Goal: Transaction & Acquisition: Purchase product/service

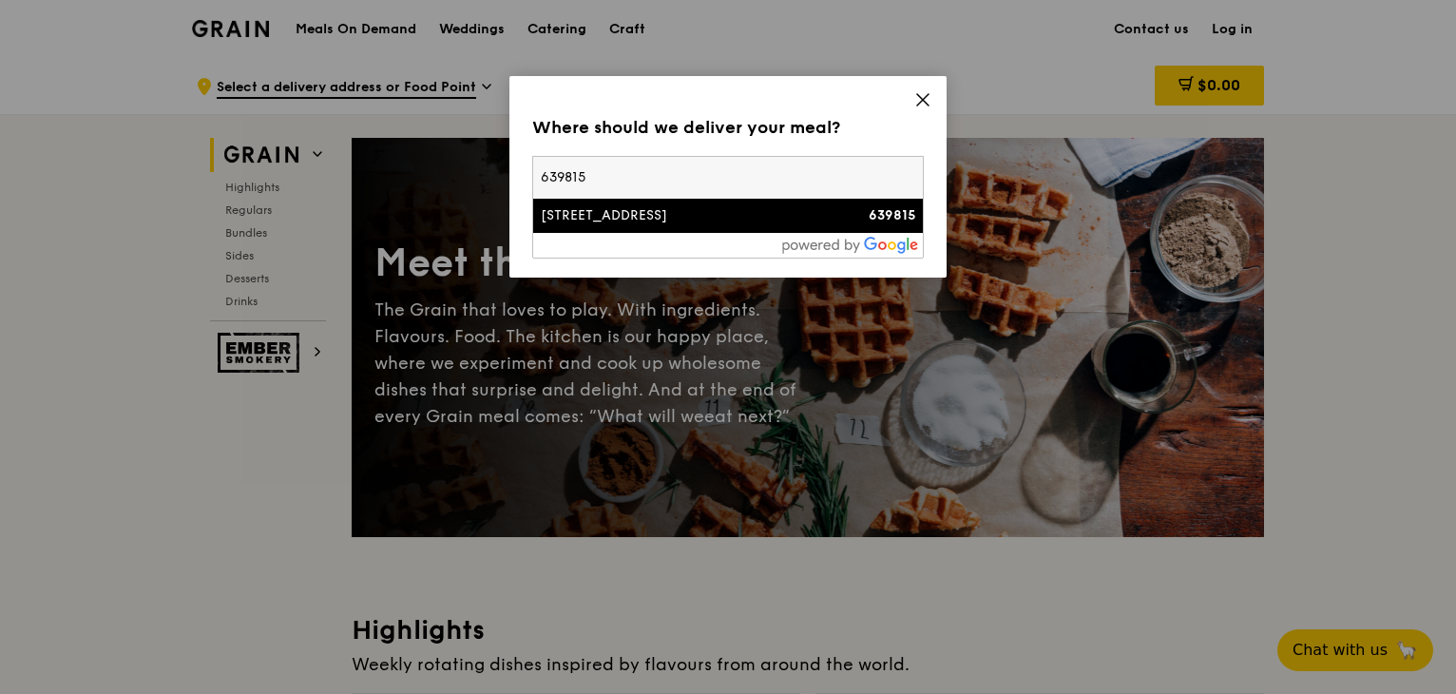
type input "639815"
click at [750, 210] on div "[STREET_ADDRESS]" at bounding box center [681, 215] width 281 height 19
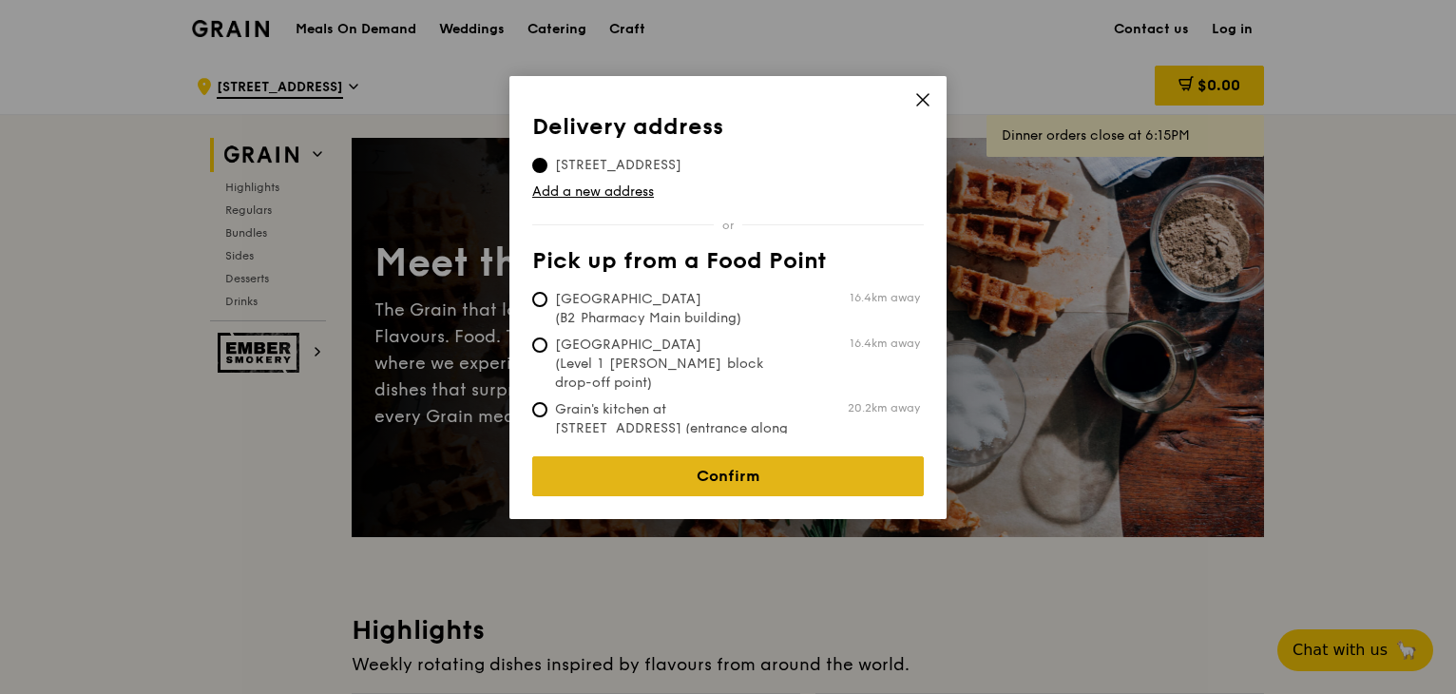
click at [685, 465] on link "Confirm" at bounding box center [728, 476] width 392 height 40
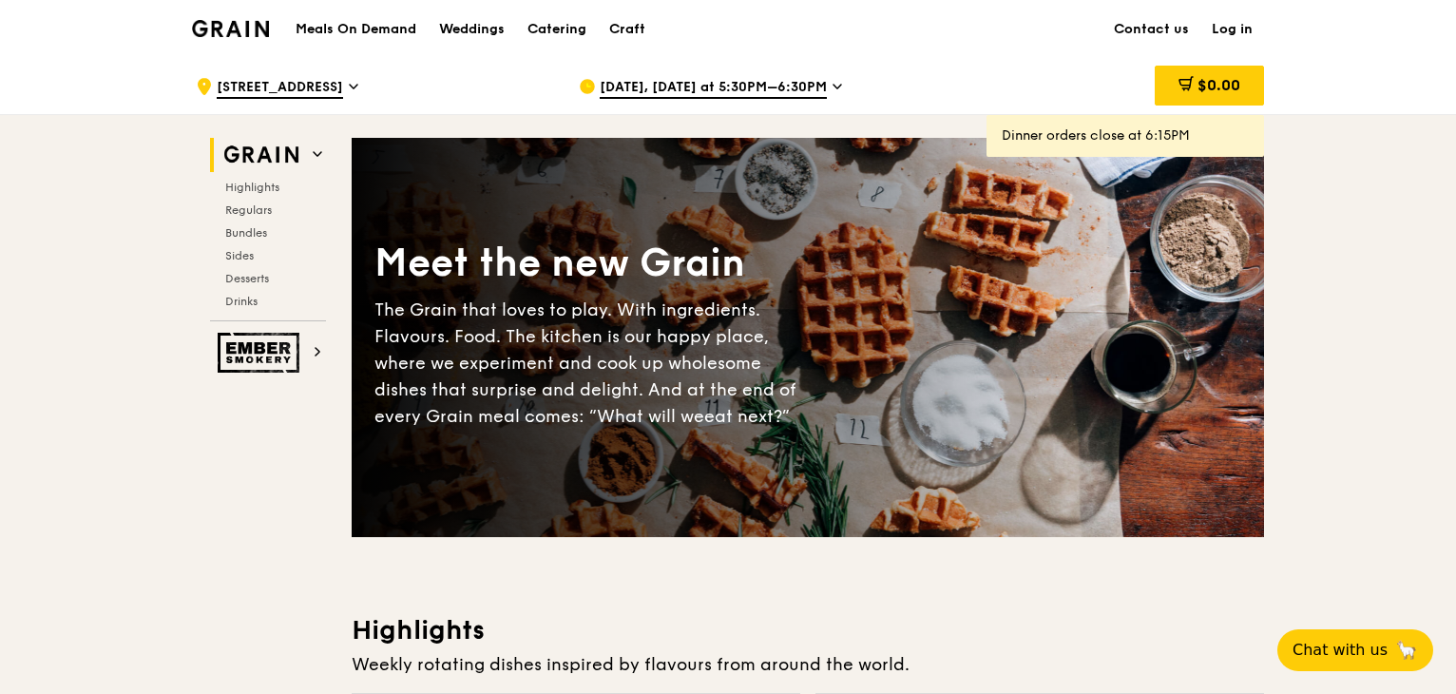
click at [808, 94] on span "[DATE], [DATE] at 5:30PM–6:30PM" at bounding box center [713, 88] width 227 height 21
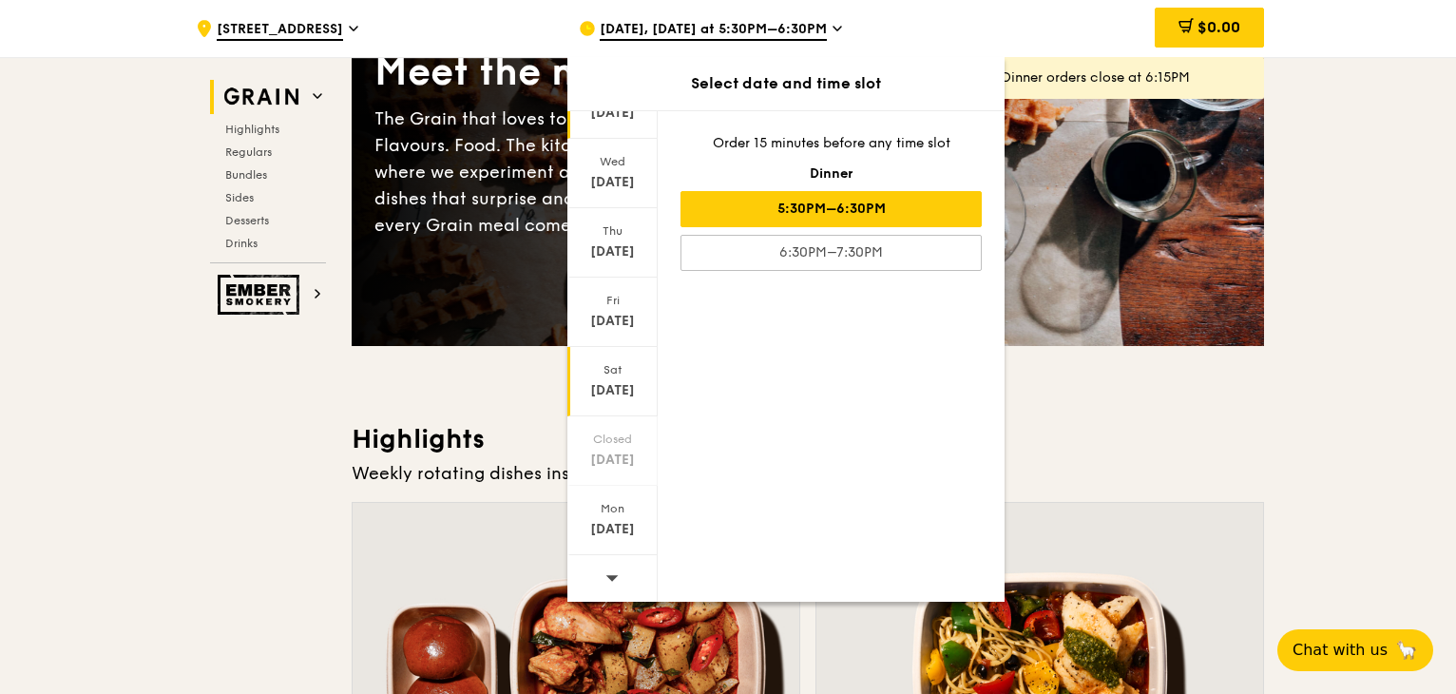
scroll to position [285, 0]
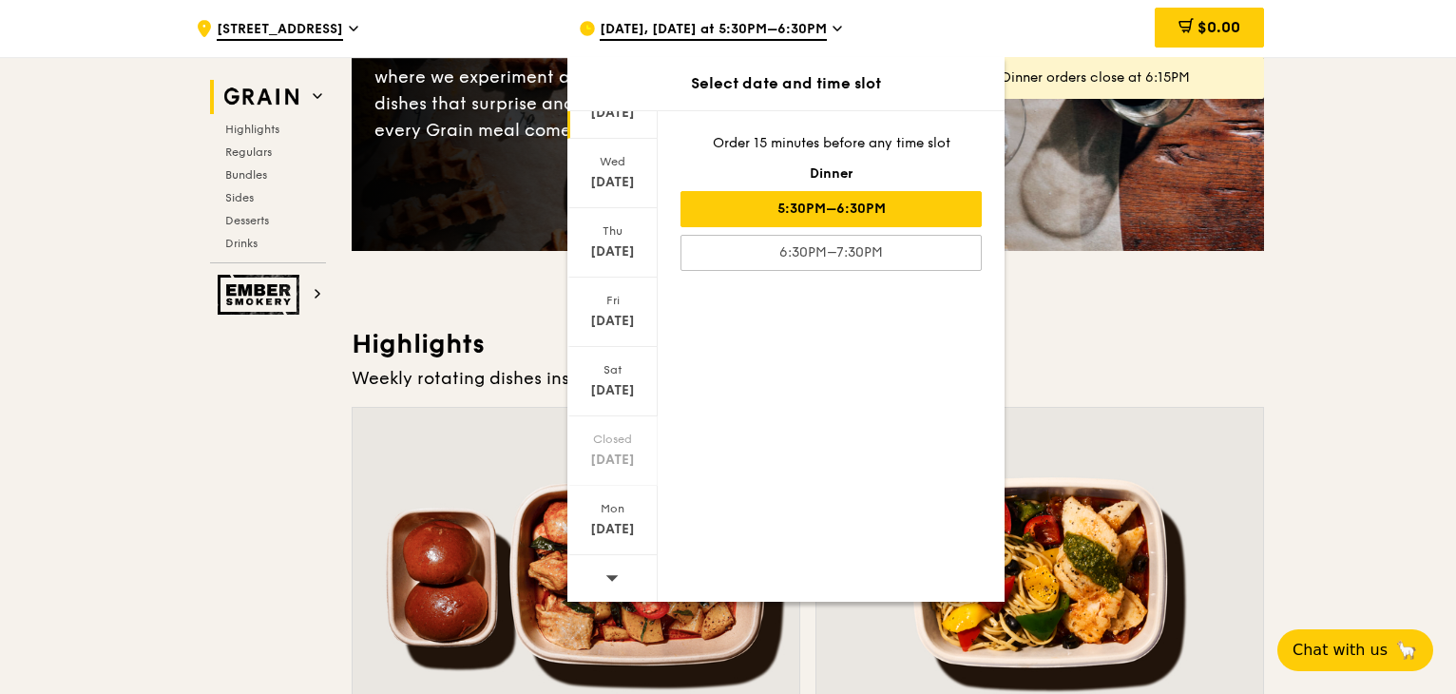
click at [611, 578] on icon at bounding box center [613, 578] width 12 height 6
click at [611, 522] on div "[DATE]" at bounding box center [612, 529] width 85 height 19
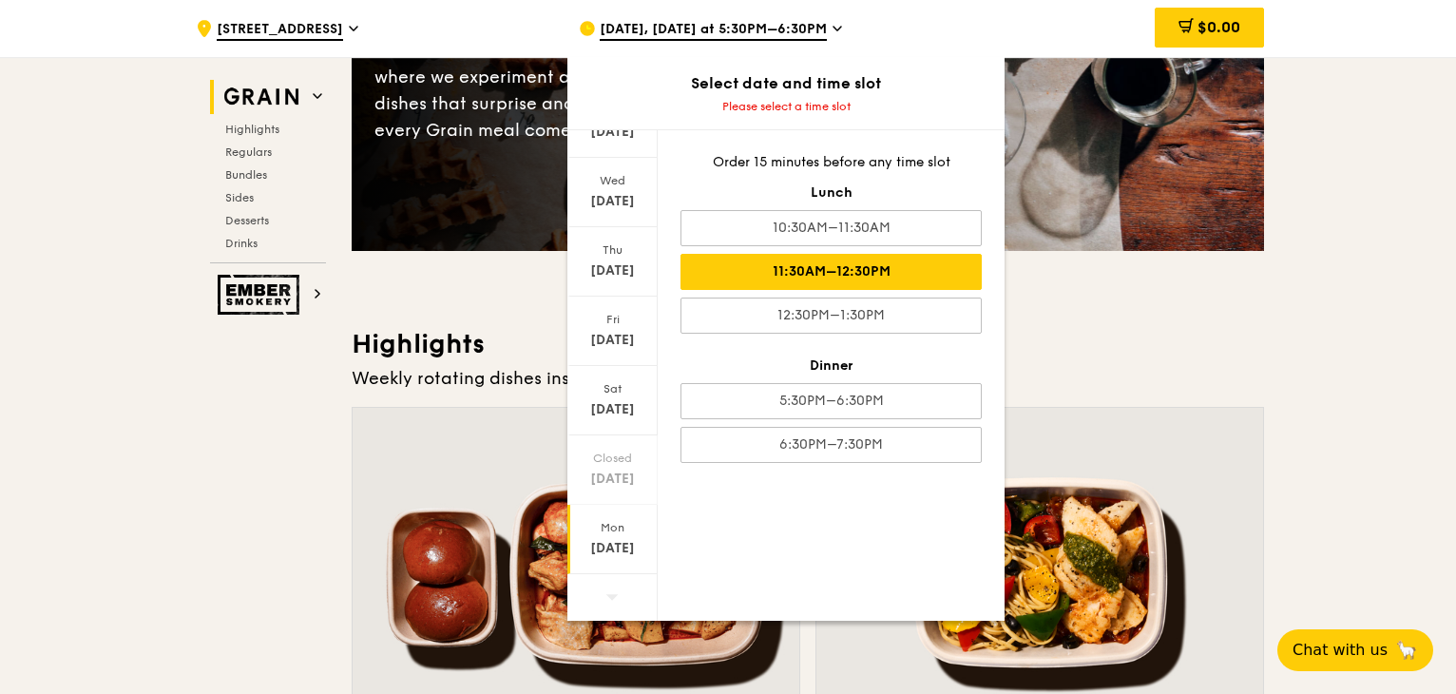
click at [865, 260] on div "11:30AM–12:30PM" at bounding box center [831, 272] width 301 height 36
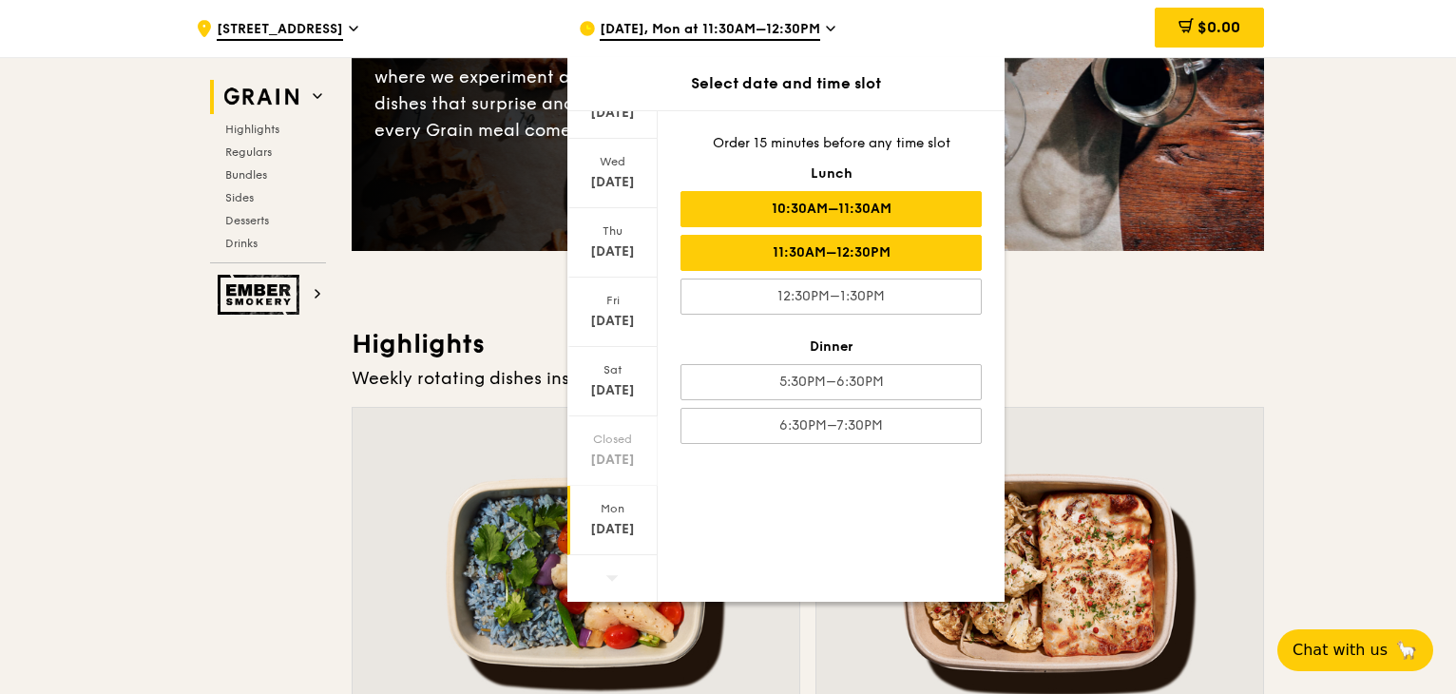
click at [924, 222] on div "10:30AM–11:30AM" at bounding box center [831, 209] width 301 height 36
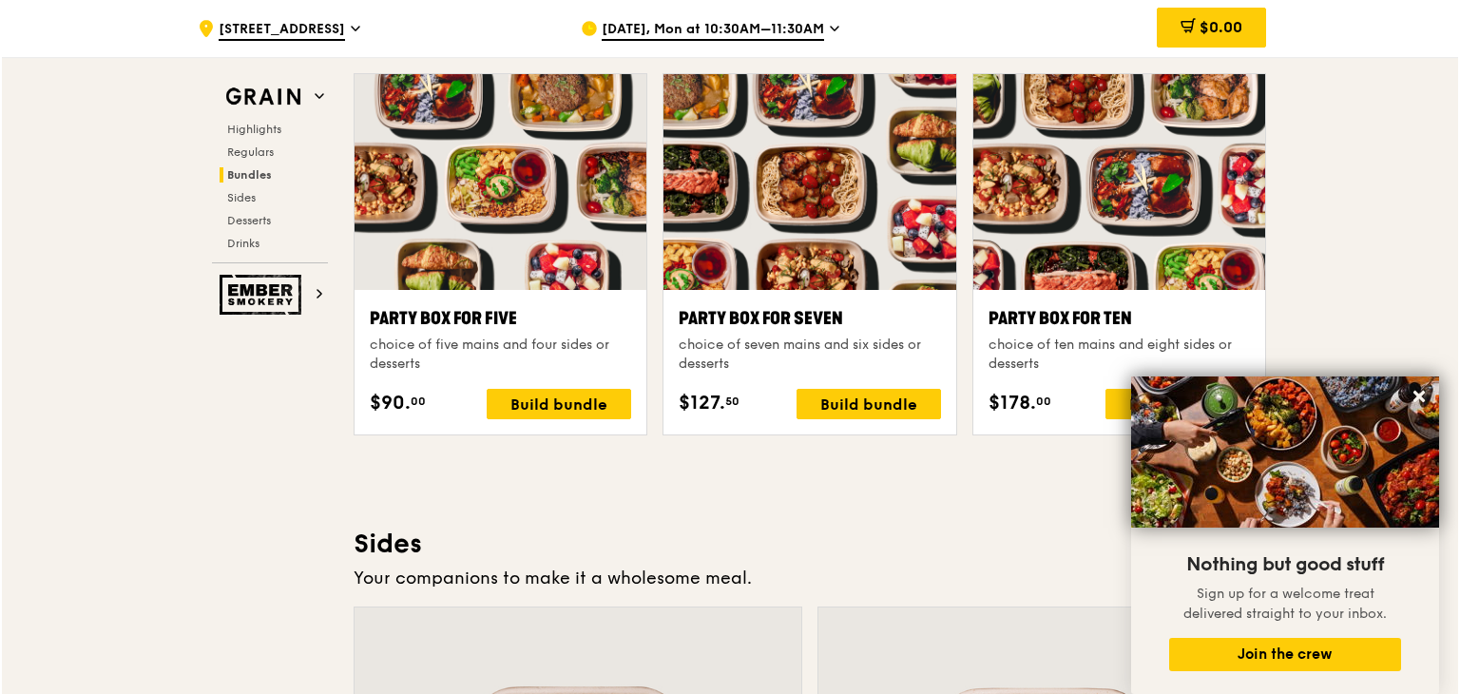
scroll to position [3899, 0]
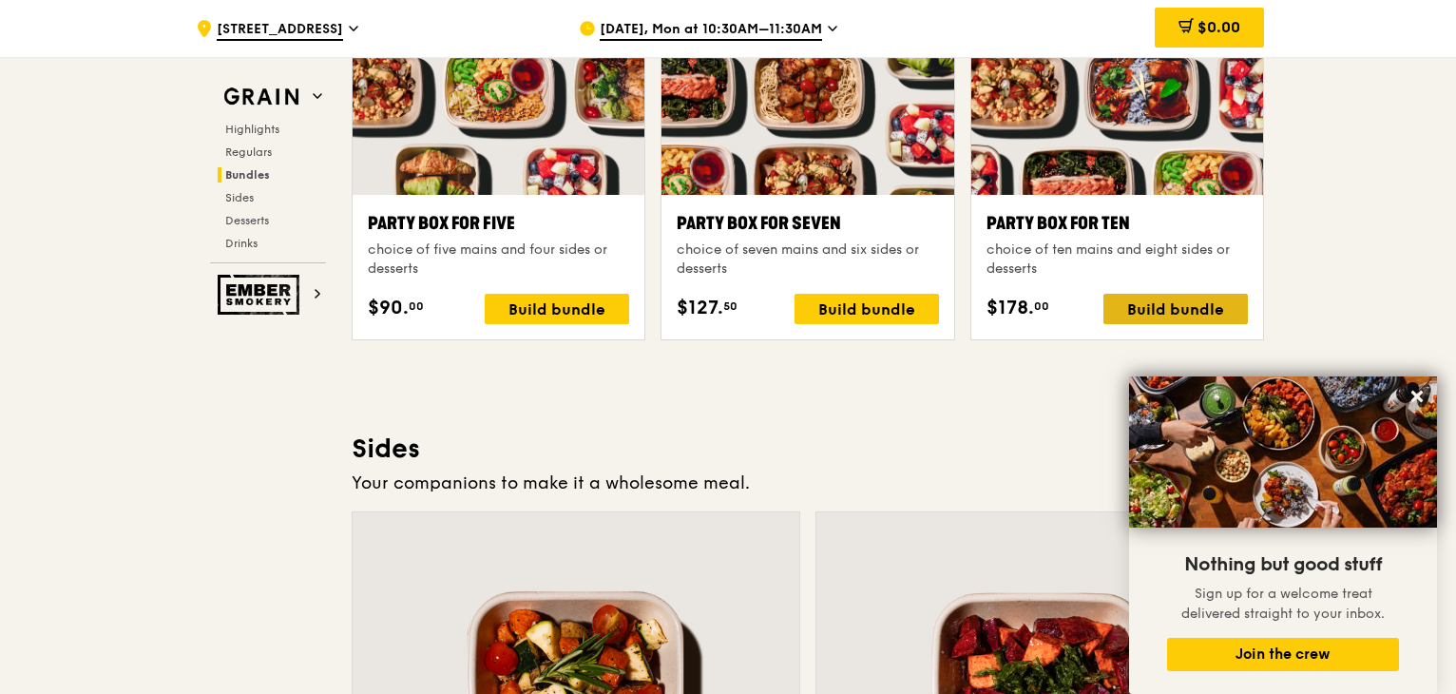
click at [1238, 299] on div "Build bundle" at bounding box center [1176, 309] width 145 height 30
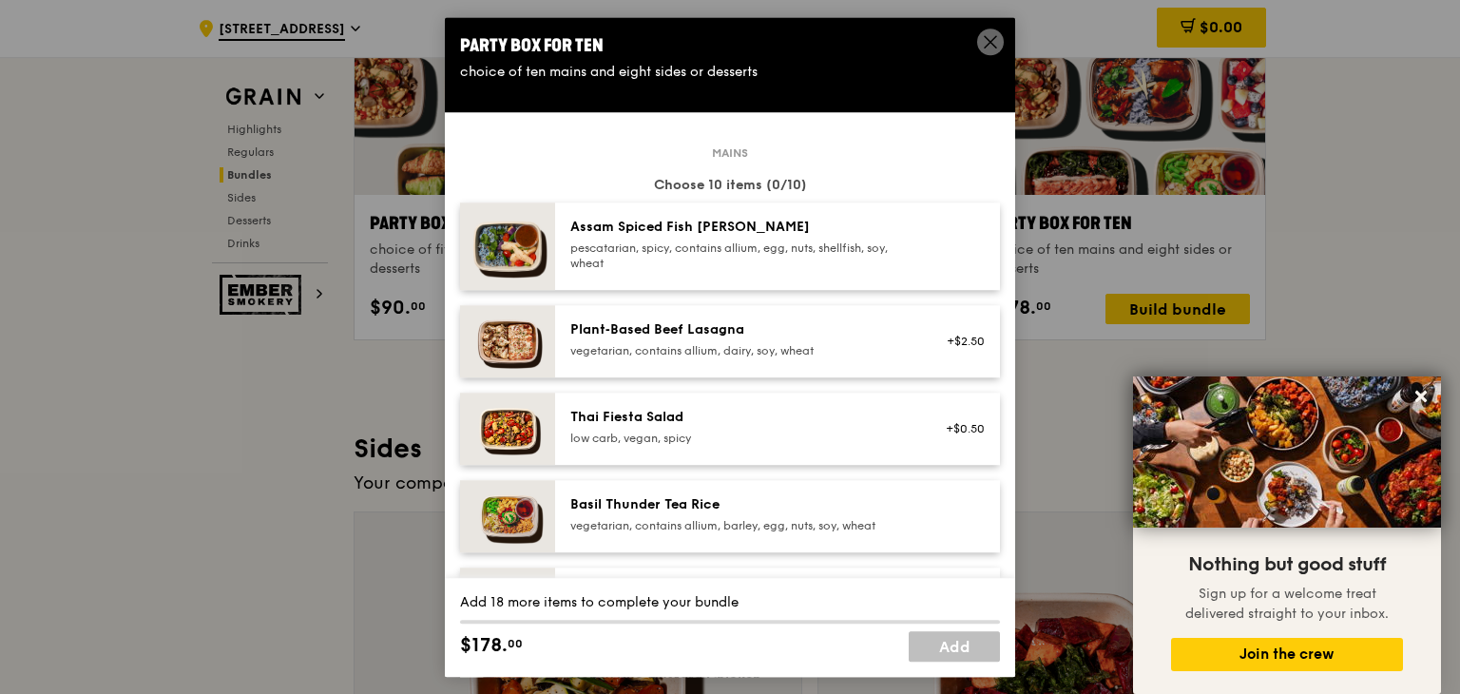
click at [640, 248] on div "pescatarian, spicy, contains allium, egg, nuts, shellfish, soy, wheat" at bounding box center [740, 256] width 341 height 30
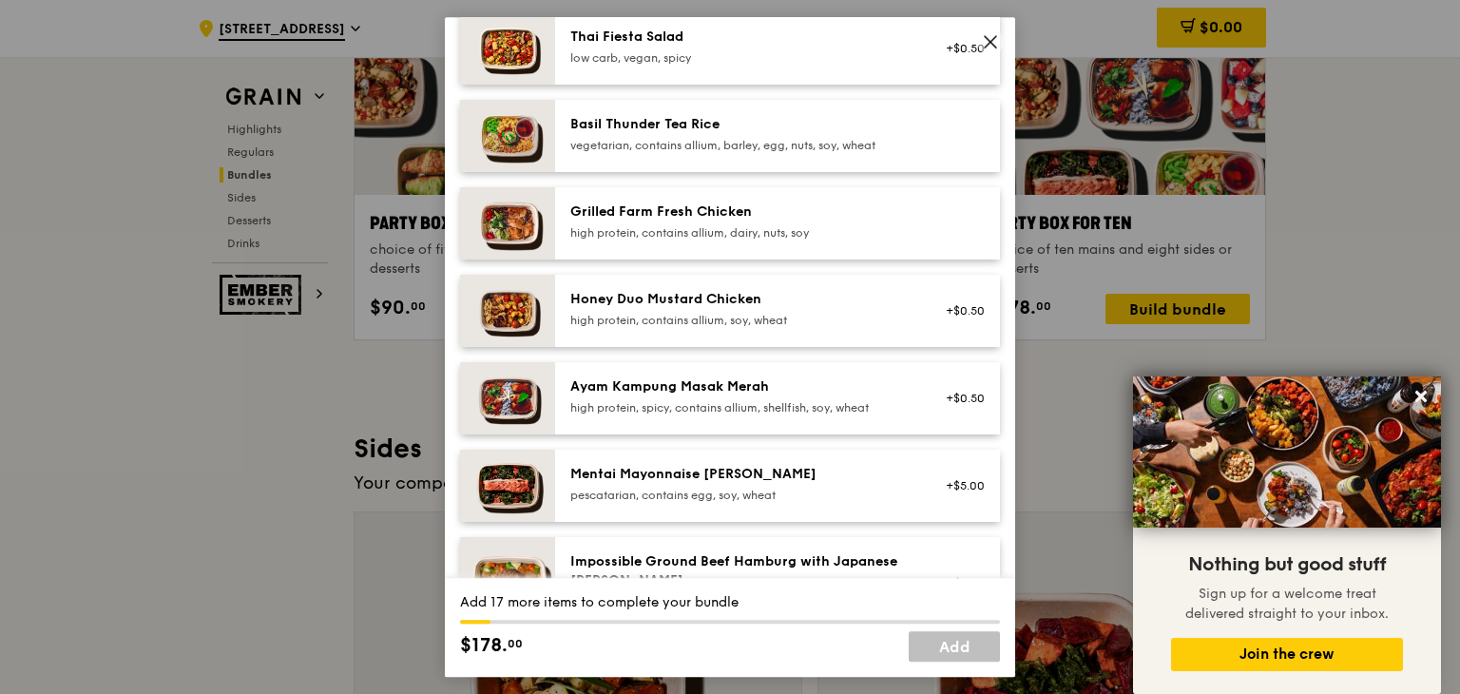
scroll to position [190, 0]
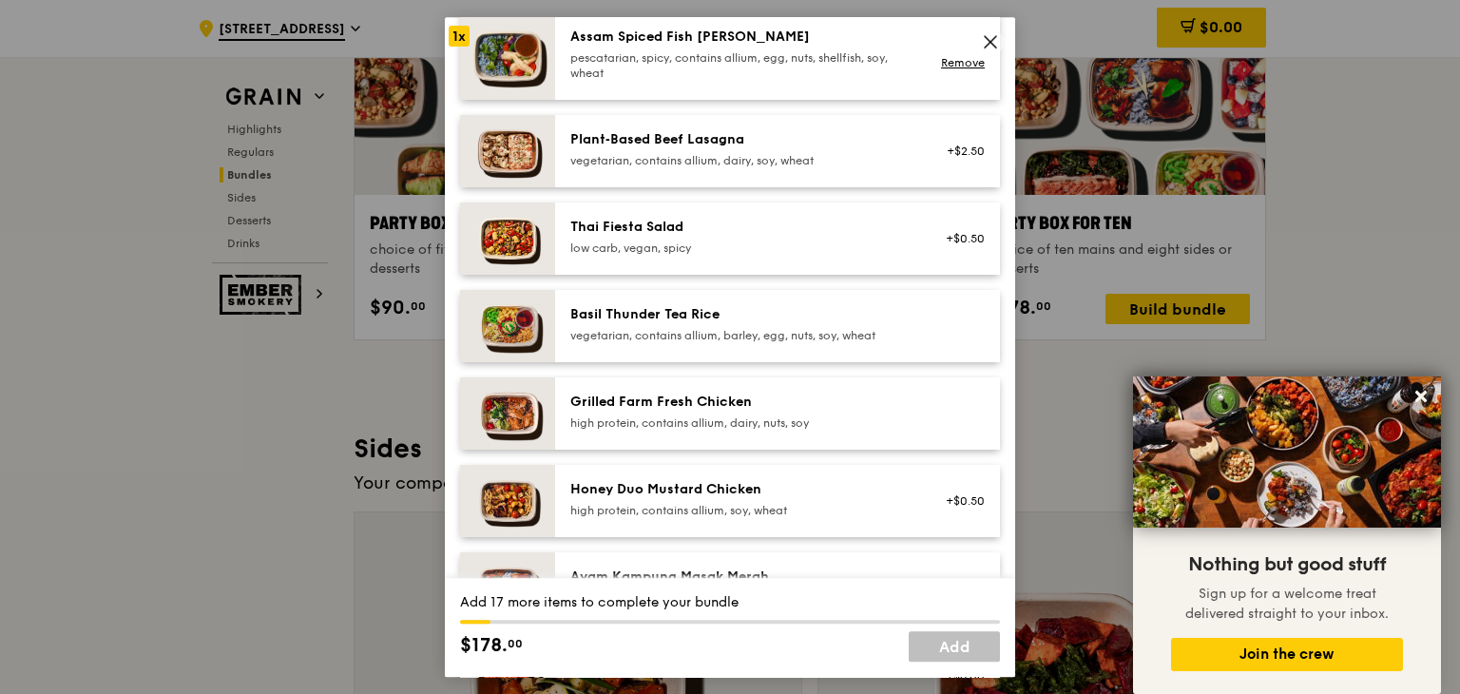
click at [698, 281] on div "Mains Choose 10 items (1/10) 1x Assam Spiced Fish [PERSON_NAME] pescatarian, sp…" at bounding box center [730, 409] width 540 height 895
click at [703, 354] on div "Basil Thunder Tea Rice vegetarian, contains allium, barley, egg, nuts, soy, whe…" at bounding box center [777, 326] width 445 height 72
click at [711, 408] on div "Grilled Farm Fresh Chicken" at bounding box center [740, 402] width 341 height 19
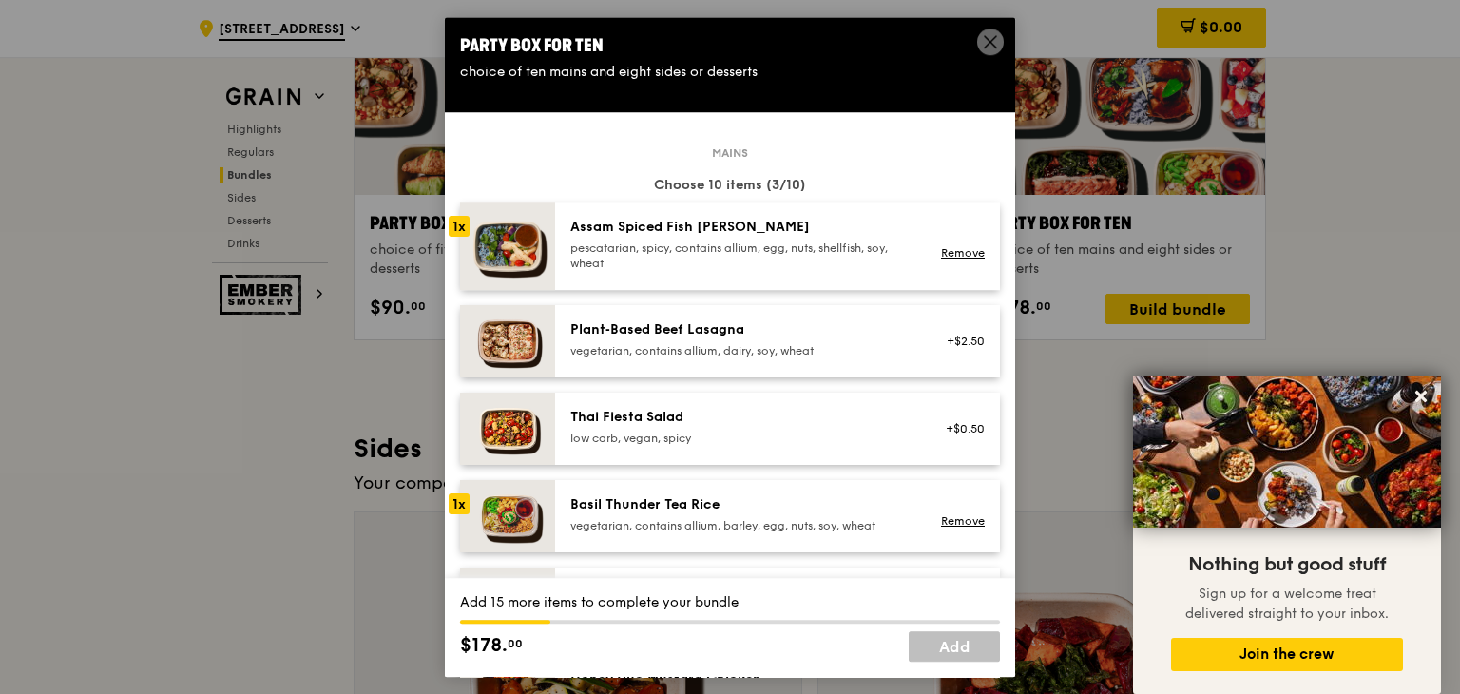
click at [703, 241] on div "pescatarian, spicy, contains allium, egg, nuts, shellfish, soy, wheat" at bounding box center [740, 256] width 341 height 30
click at [686, 521] on div "vegetarian, contains allium, barley, egg, nuts, soy, wheat" at bounding box center [740, 525] width 341 height 15
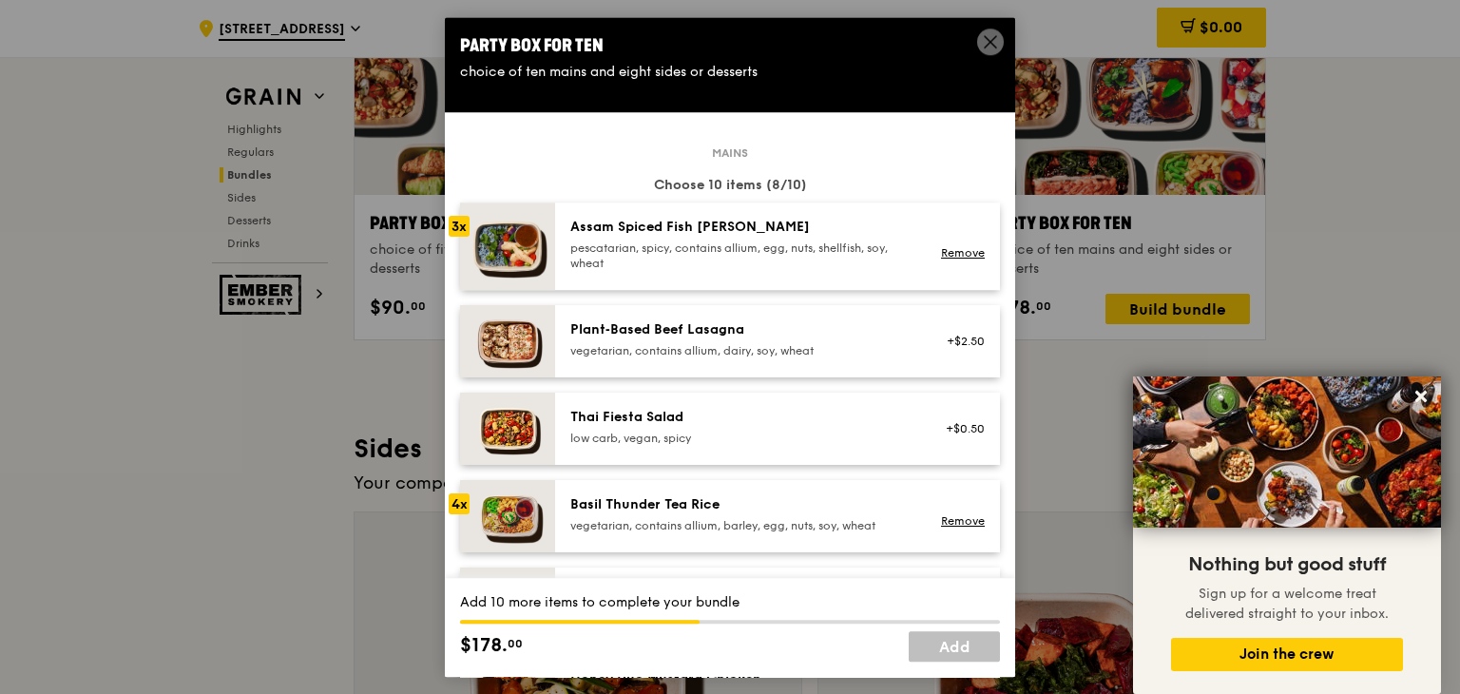
scroll to position [190, 0]
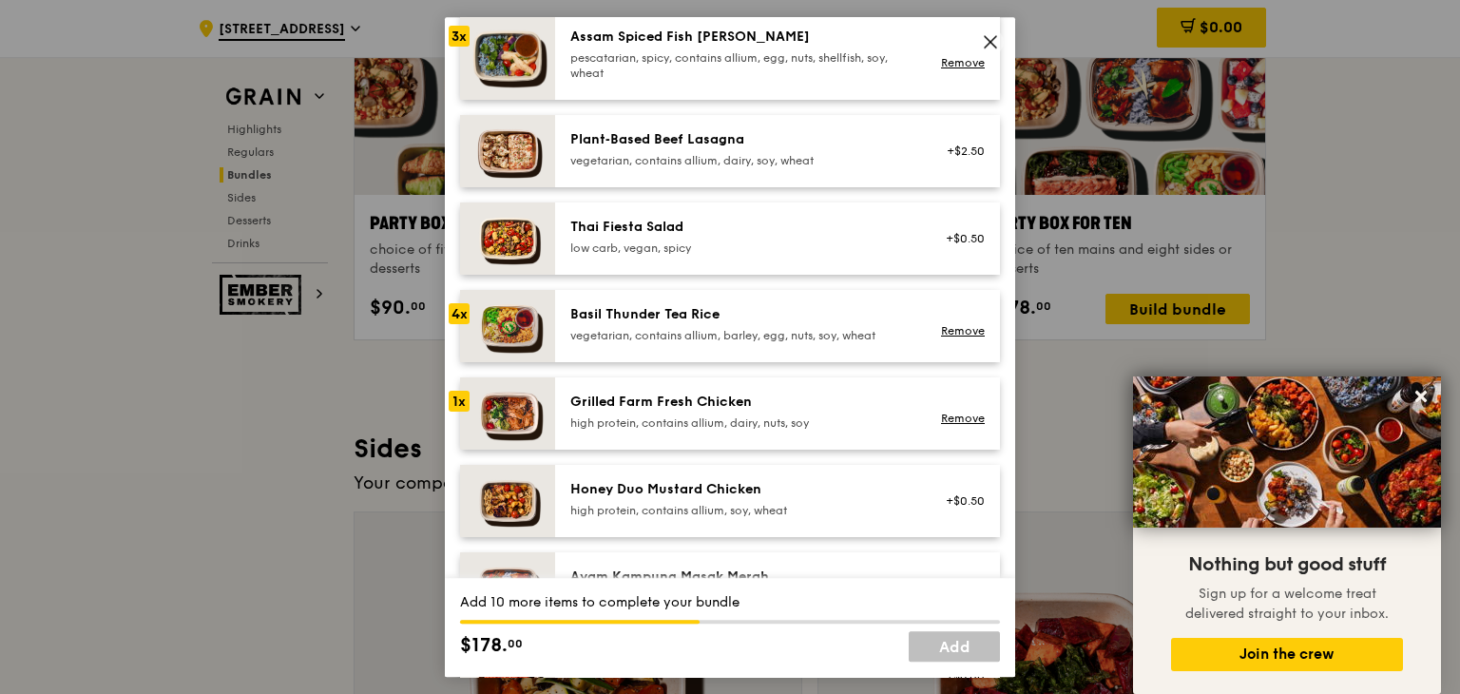
click at [679, 390] on div "Grilled Farm Fresh Chicken high protein, contains allium, dairy, nuts, soy Remo…" at bounding box center [777, 413] width 445 height 72
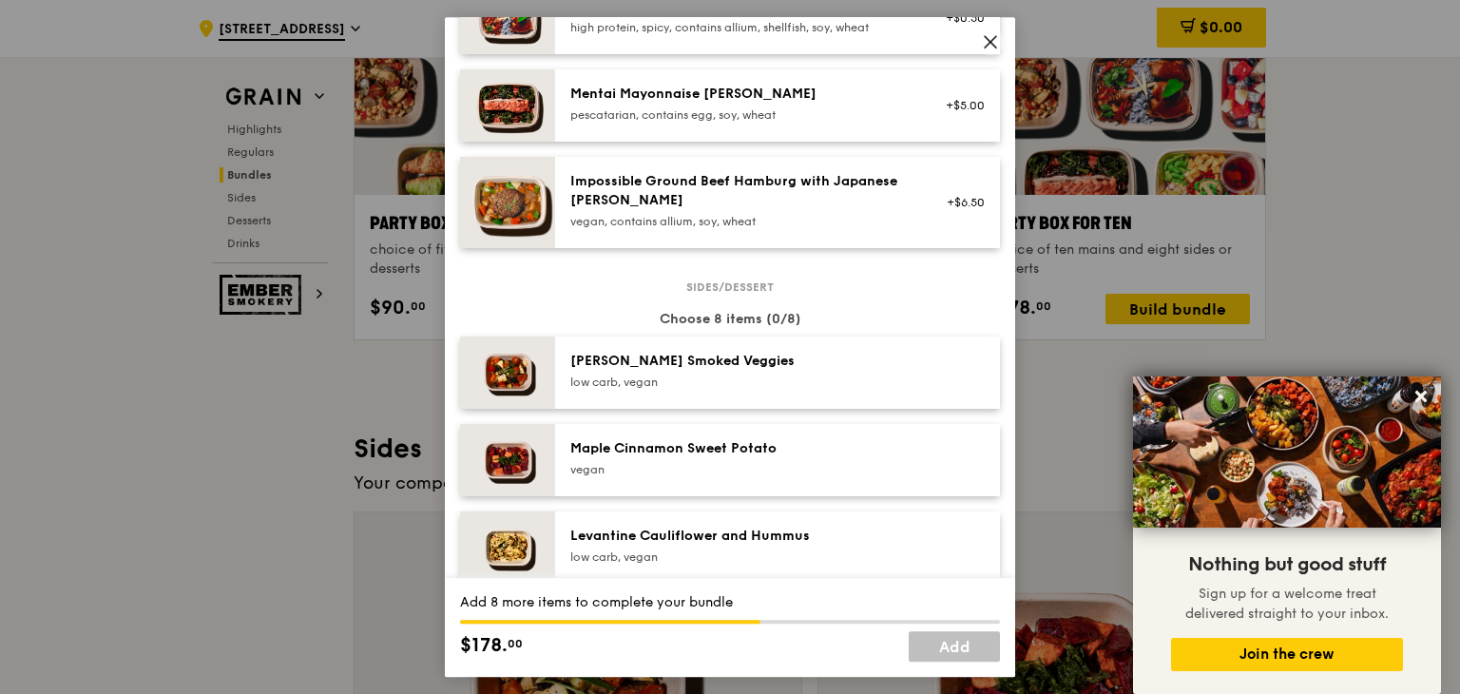
scroll to position [856, 0]
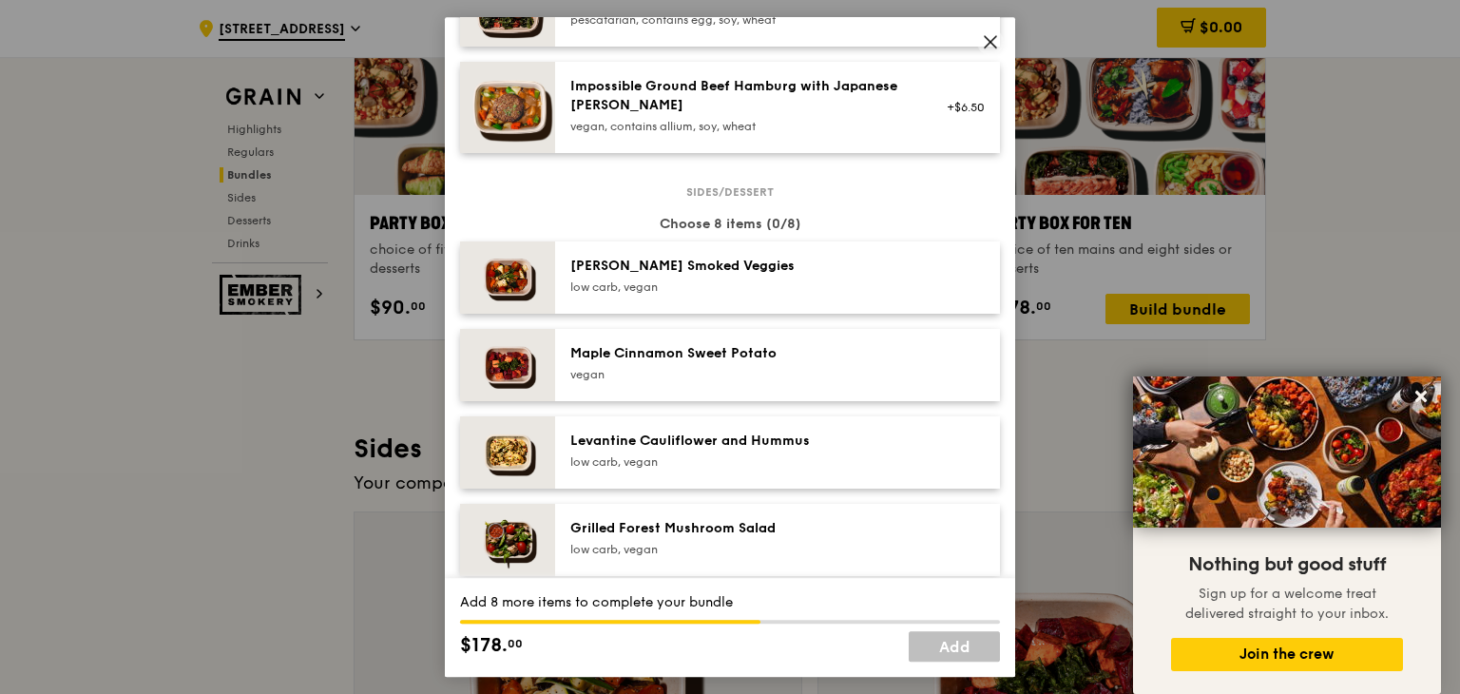
click at [805, 293] on div "low carb, vegan" at bounding box center [740, 286] width 341 height 15
click at [795, 377] on div "vegan" at bounding box center [740, 374] width 341 height 15
click at [793, 442] on div "Levantine Cauliflower and Hummus" at bounding box center [740, 441] width 341 height 19
click at [780, 519] on div "Grilled Forest Mushroom Salad" at bounding box center [740, 528] width 341 height 19
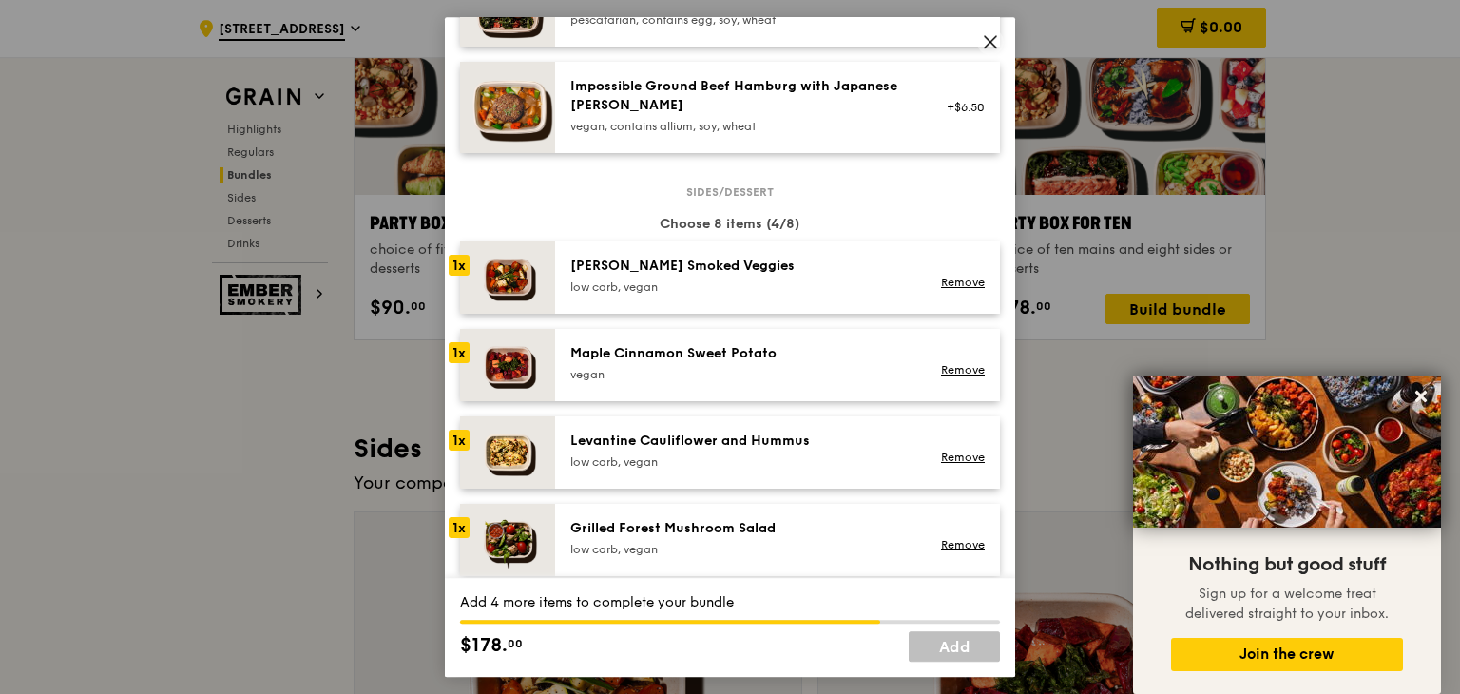
scroll to position [1141, 0]
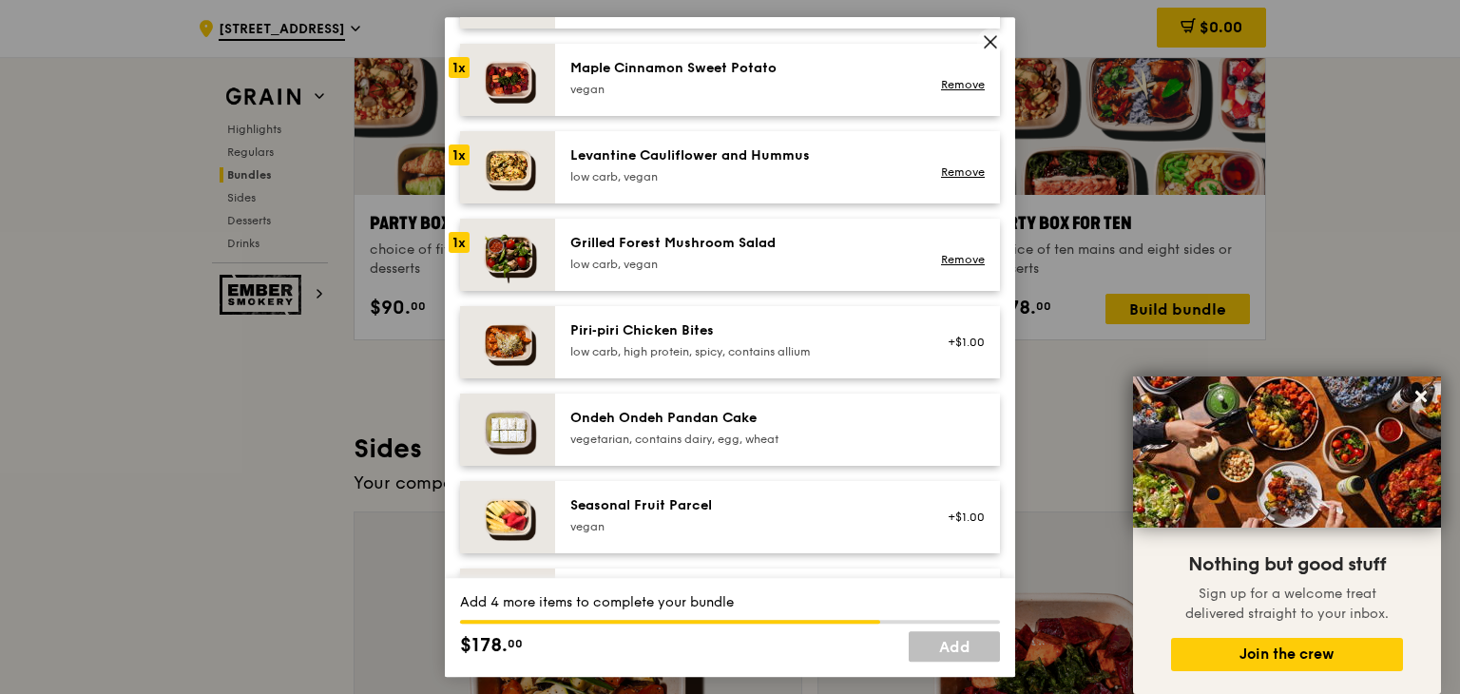
click at [768, 321] on div "Piri‑piri Chicken Bites" at bounding box center [740, 330] width 341 height 19
click at [941, 350] on link "Remove" at bounding box center [963, 351] width 44 height 13
click at [849, 435] on div "vegetarian, contains dairy, egg, wheat" at bounding box center [740, 439] width 341 height 15
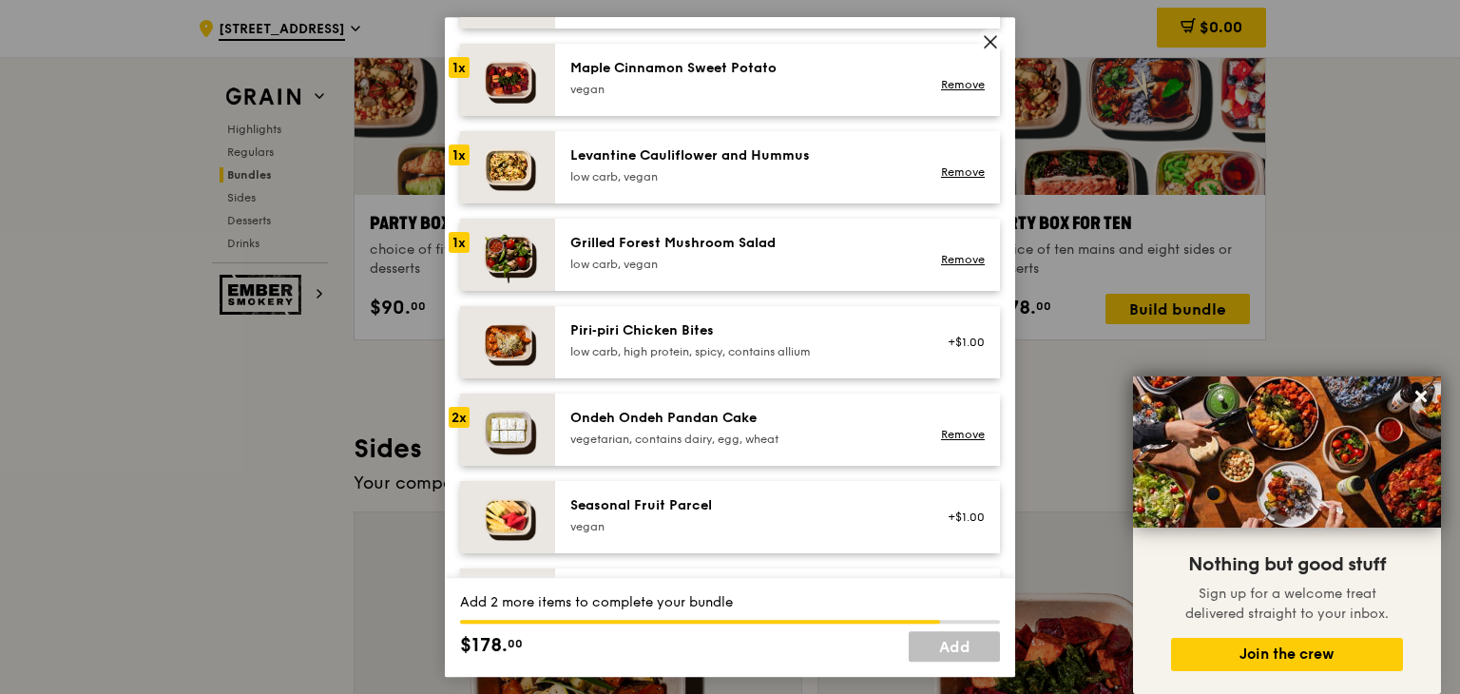
click at [849, 435] on div "vegetarian, contains dairy, egg, wheat" at bounding box center [740, 439] width 341 height 15
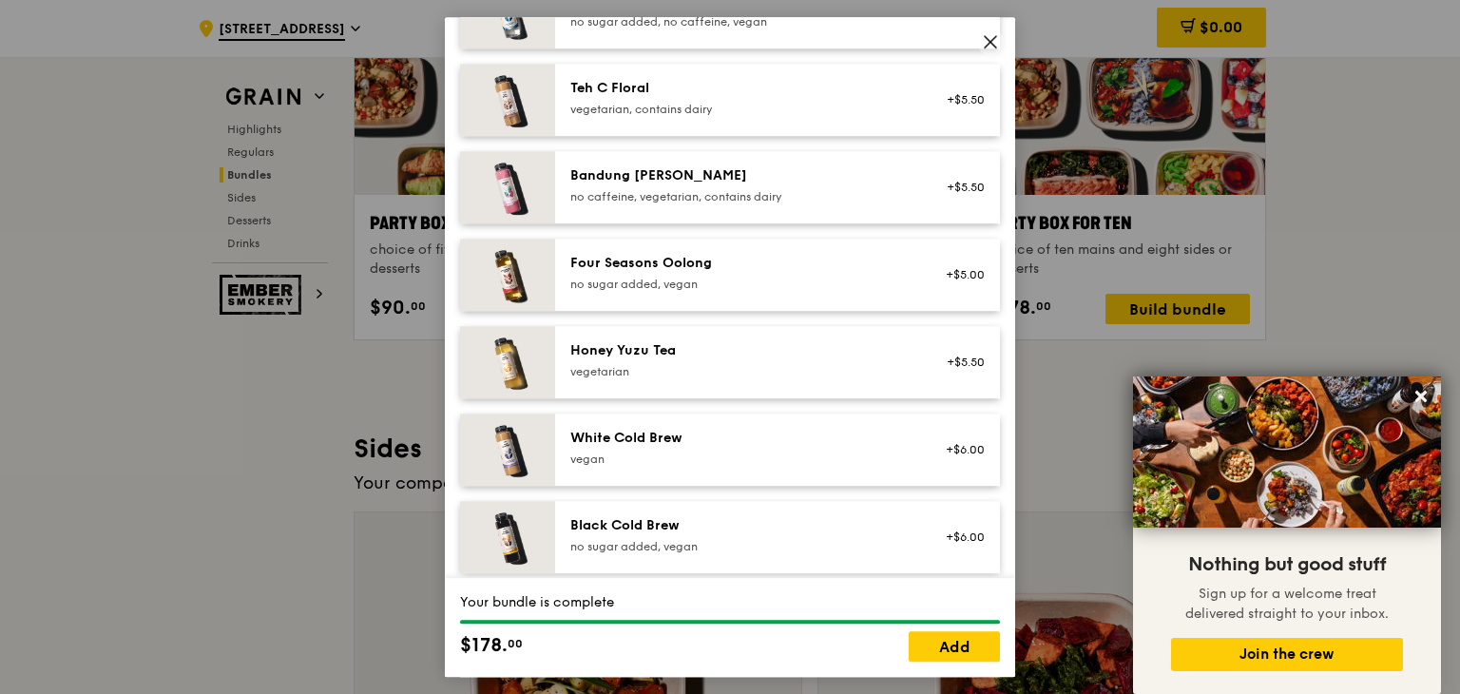
scroll to position [2278, 0]
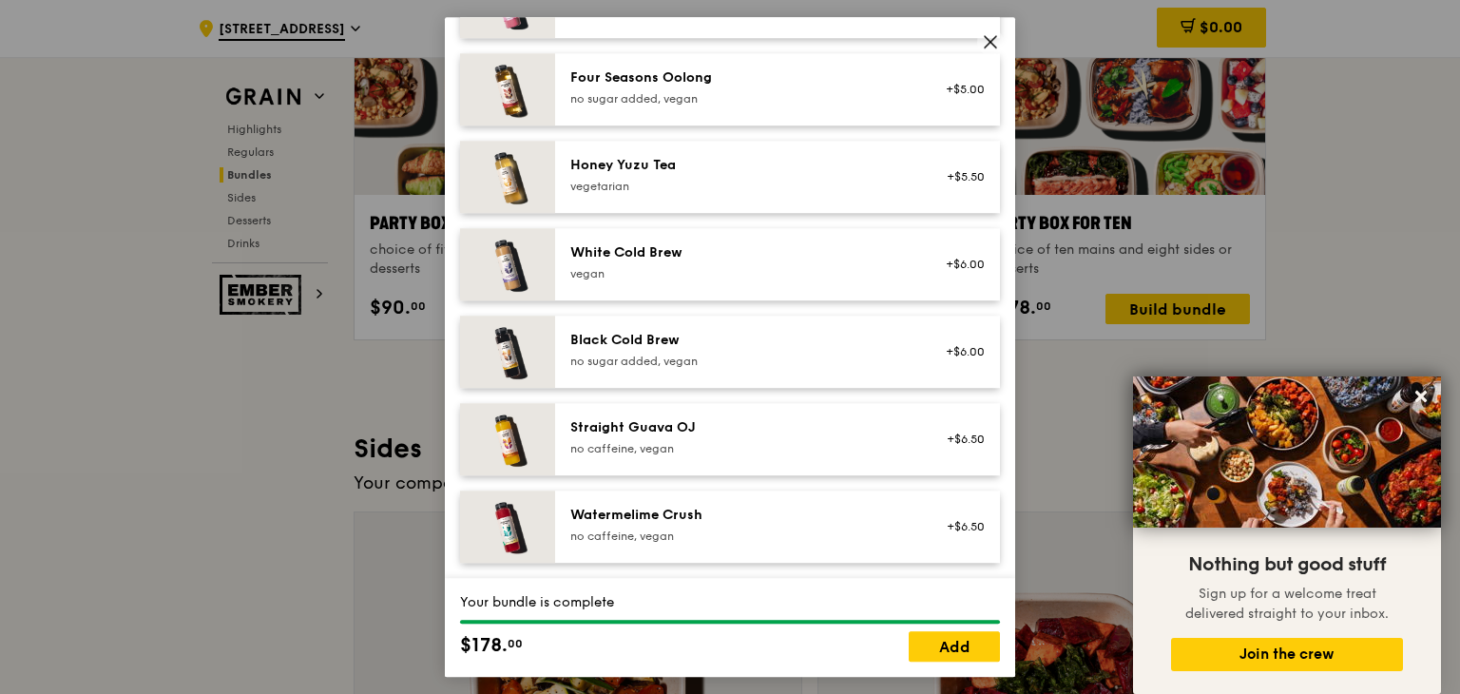
click at [989, 43] on icon at bounding box center [990, 41] width 11 height 11
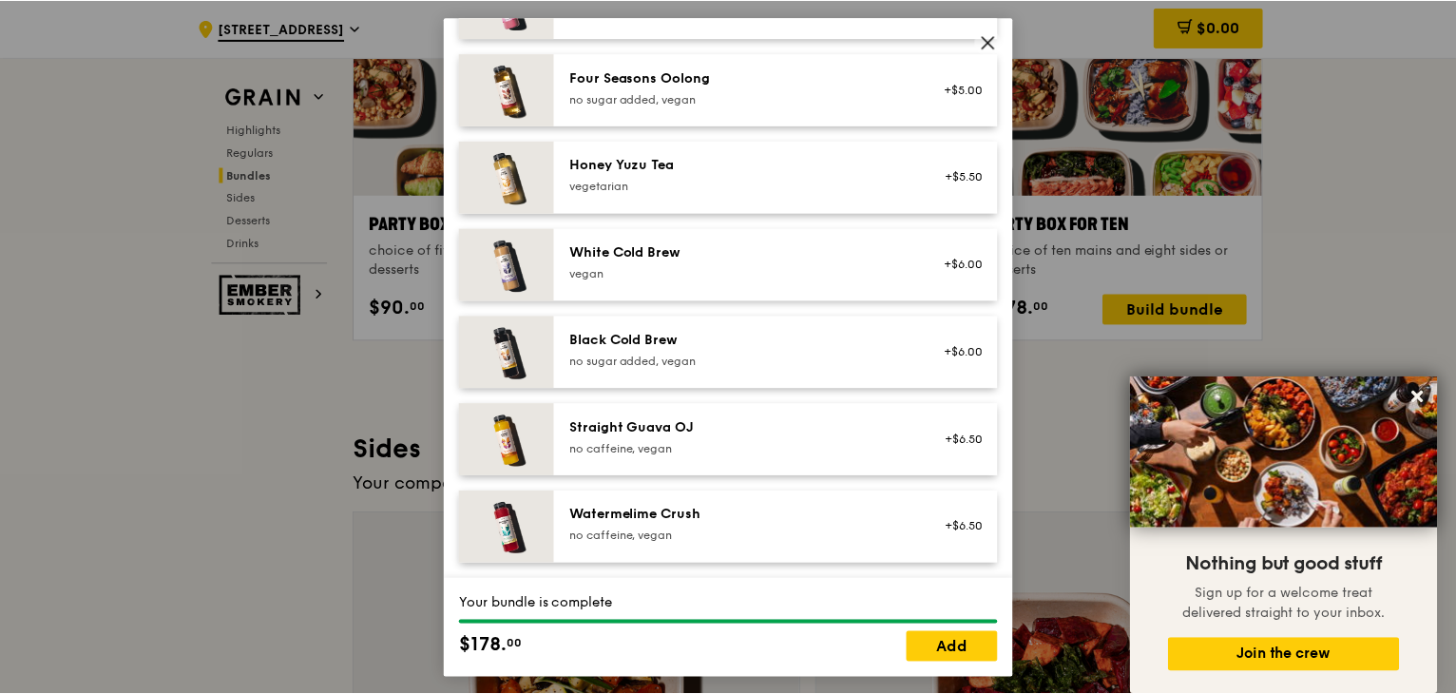
scroll to position [3898, 0]
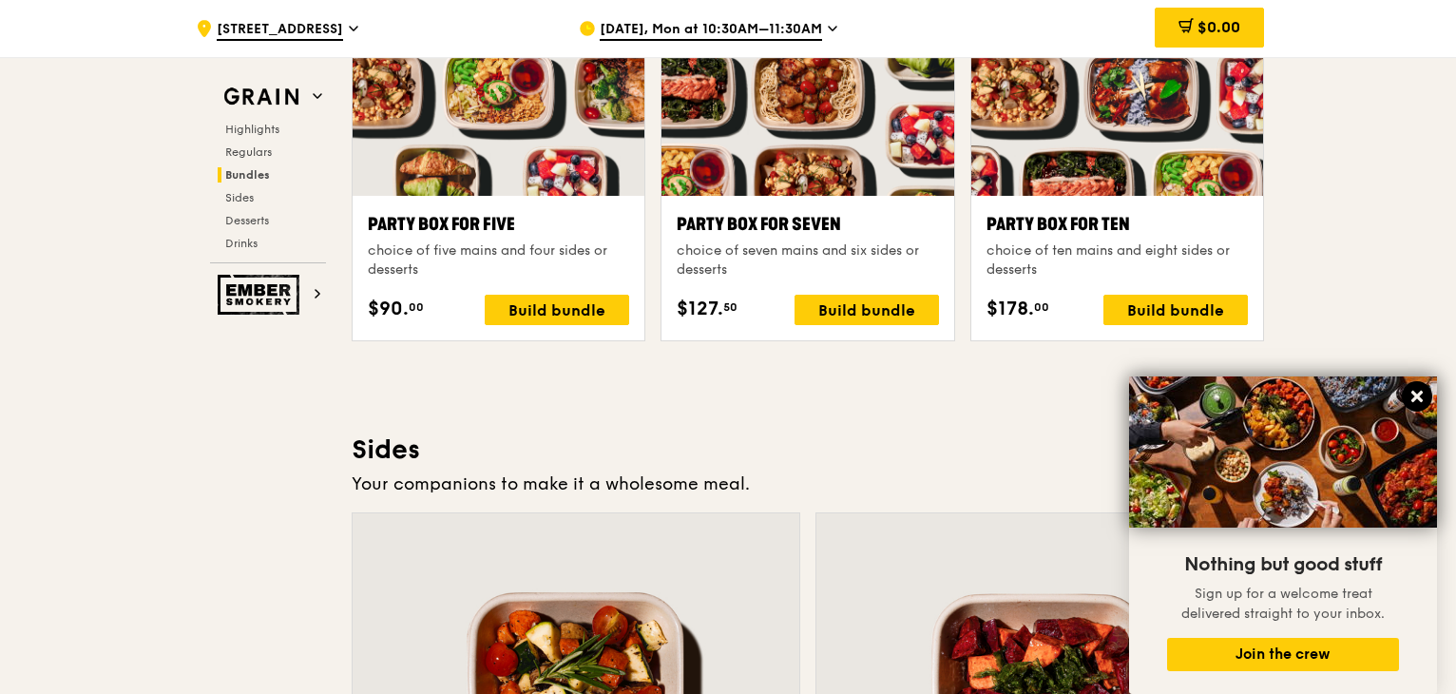
click at [1419, 387] on button at bounding box center [1417, 396] width 30 height 30
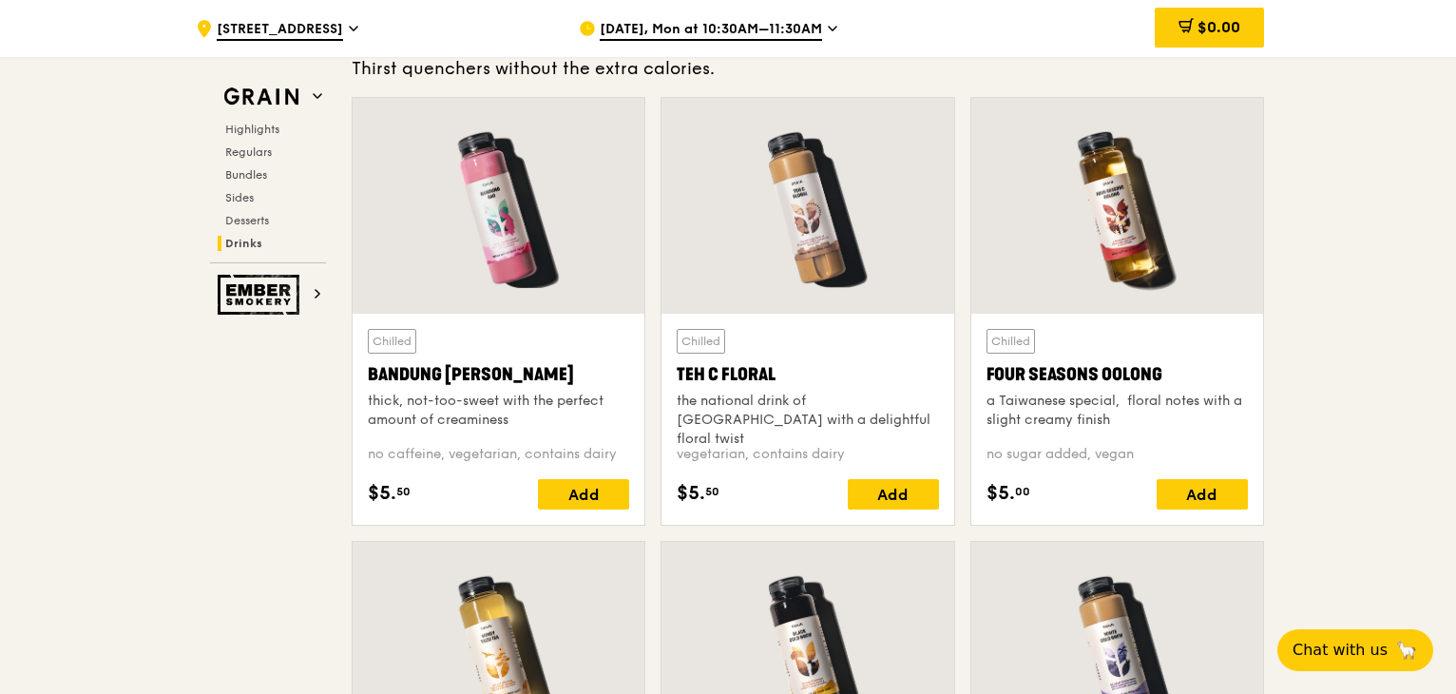
scroll to position [6941, 0]
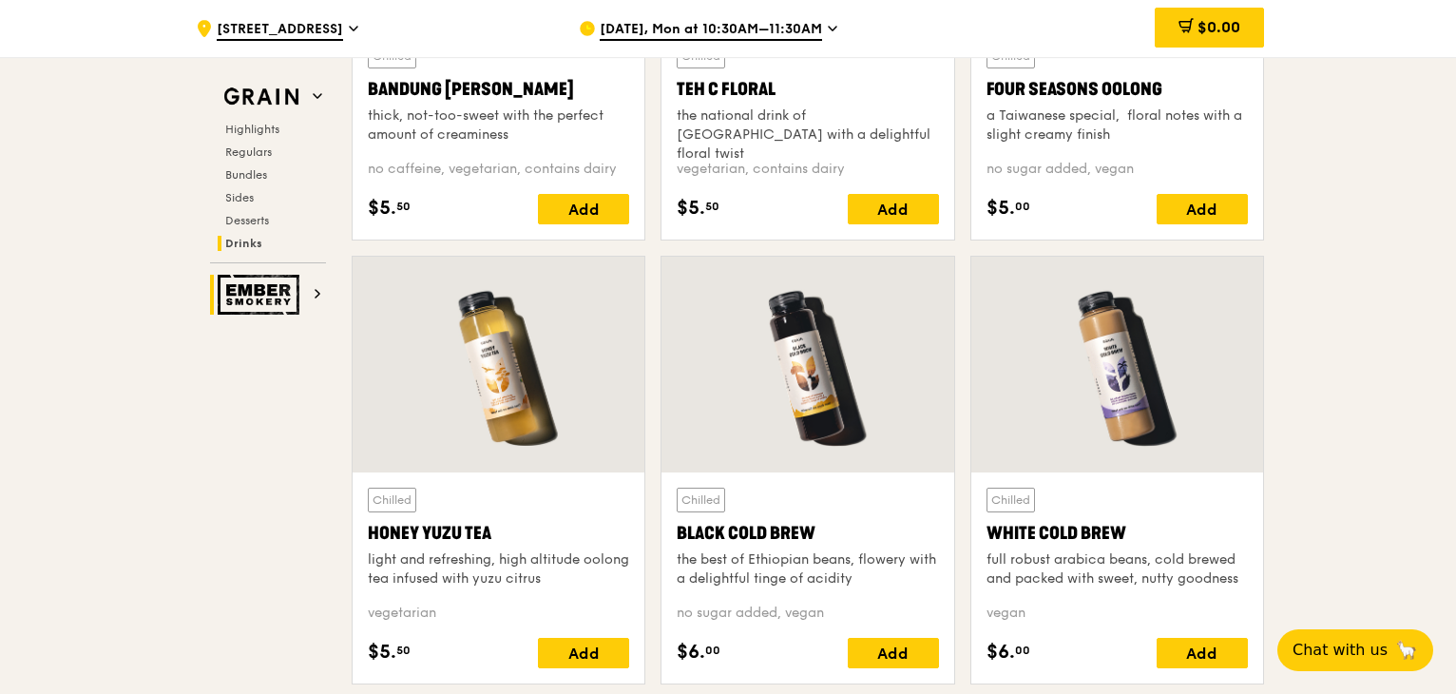
click at [318, 292] on icon at bounding box center [318, 294] width 4 height 8
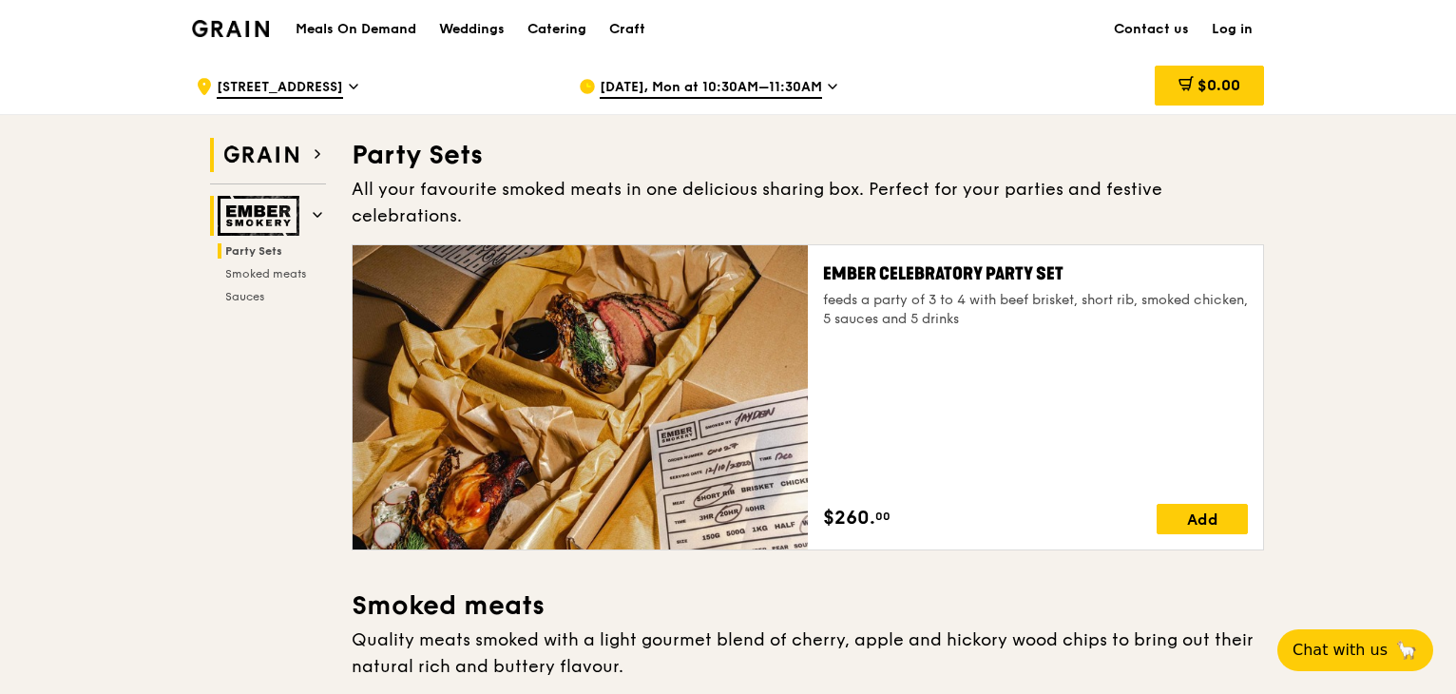
click at [306, 149] on h2 "Grain" at bounding box center [268, 155] width 116 height 34
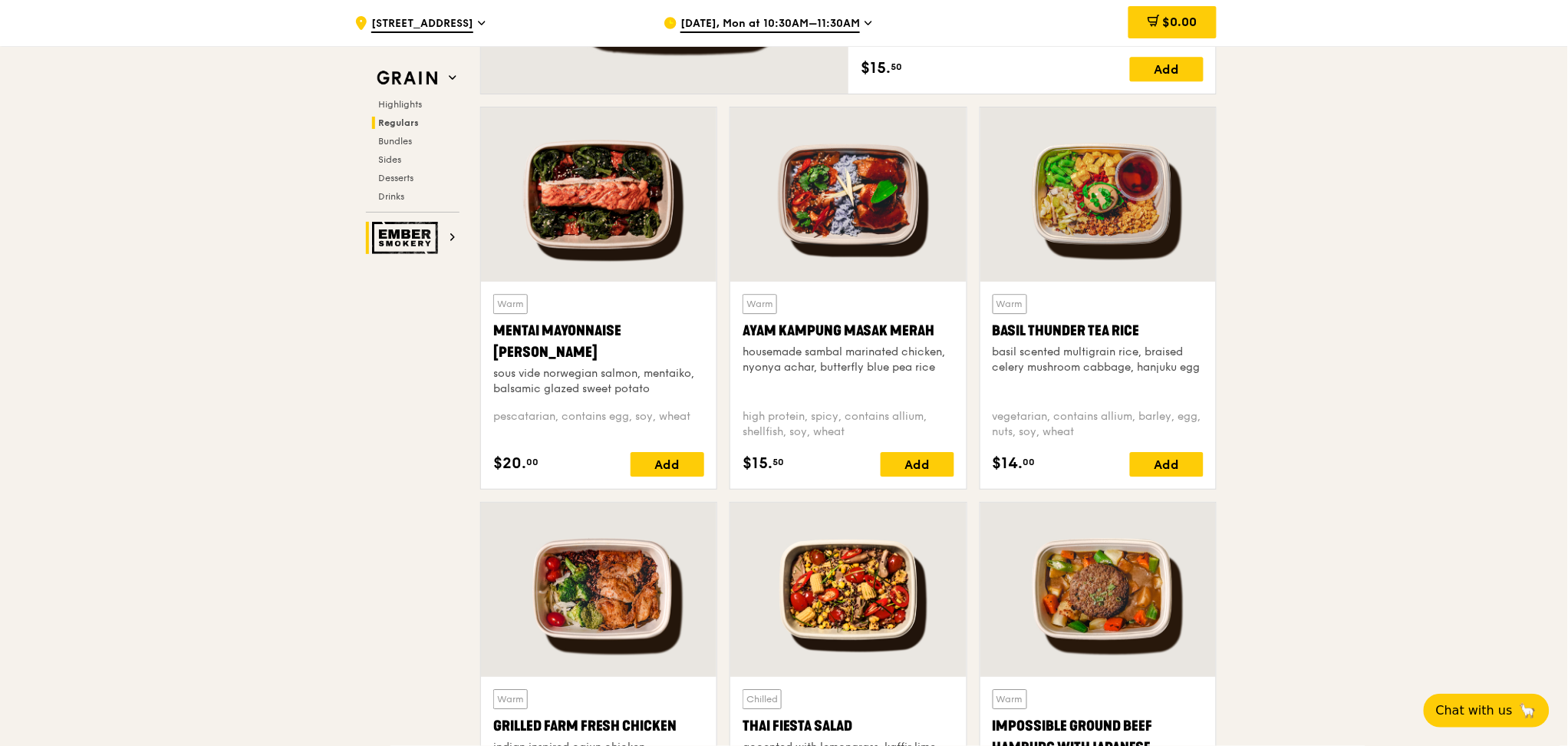
scroll to position [612, 0]
